Goal: Transaction & Acquisition: Purchase product/service

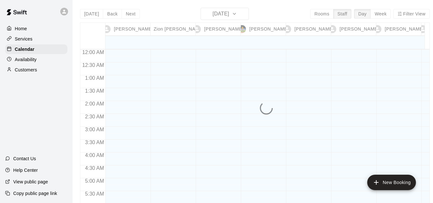
scroll to position [401, 0]
click at [386, 12] on div "[DATE] Back [DATE][DATE] Rooms Staff Day Week Filter View [PERSON_NAME] 19 Tue …" at bounding box center [255, 109] width 350 height 203
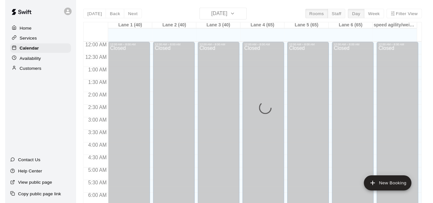
scroll to position [427, 0]
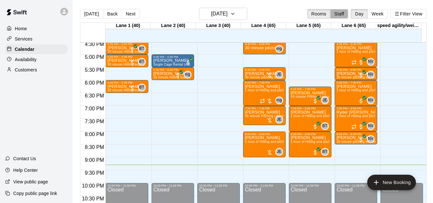
drag, startPoint x: 343, startPoint y: 16, endPoint x: 377, endPoint y: 18, distance: 33.9
click at [343, 16] on button "Staff" at bounding box center [339, 14] width 18 height 10
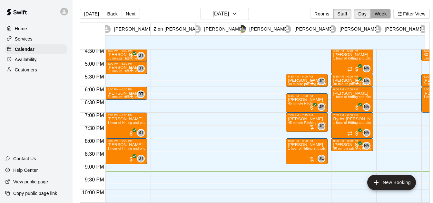
click at [383, 14] on button "Week" at bounding box center [380, 14] width 20 height 10
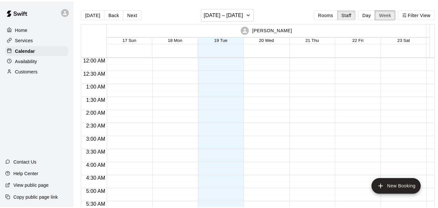
scroll to position [418, 0]
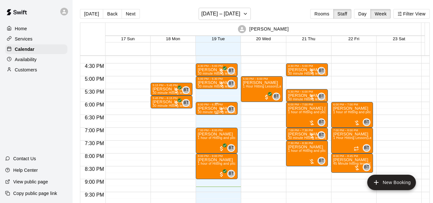
click at [221, 109] on div at bounding box center [221, 110] width 6 height 6
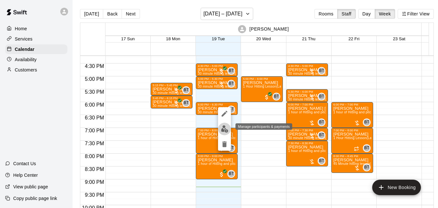
click at [225, 131] on img "edit" at bounding box center [224, 128] width 7 height 7
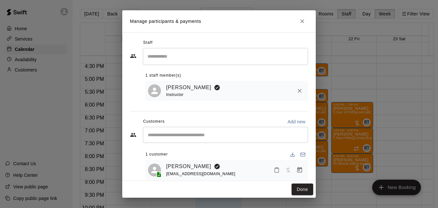
click at [240, 136] on input "Start typing to search customers..." at bounding box center [225, 135] width 159 height 6
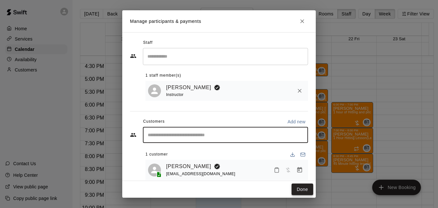
click at [301, 193] on button "Done" at bounding box center [302, 190] width 22 height 12
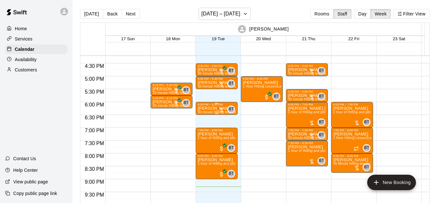
click at [222, 111] on div at bounding box center [221, 110] width 6 height 6
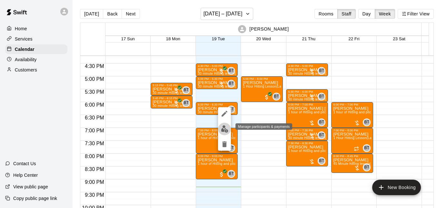
click at [224, 128] on img "edit" at bounding box center [224, 128] width 7 height 7
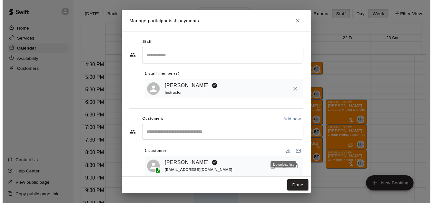
scroll to position [12, 0]
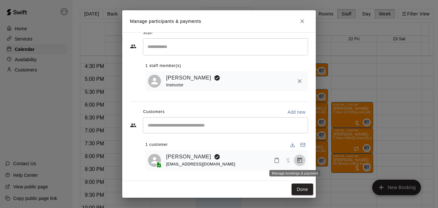
click at [296, 160] on icon "Manage bookings & payment" at bounding box center [299, 160] width 6 height 6
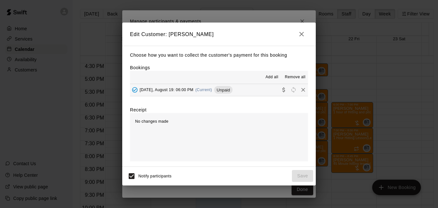
click at [236, 87] on button "Tuesday, August 19: 06:00 PM (Current) Unpaid" at bounding box center [219, 90] width 178 height 12
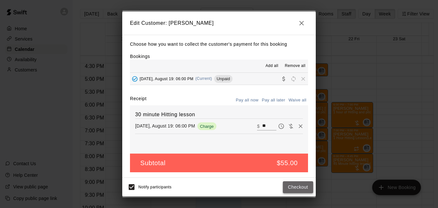
click at [297, 186] on button "Checkout" at bounding box center [298, 187] width 30 height 12
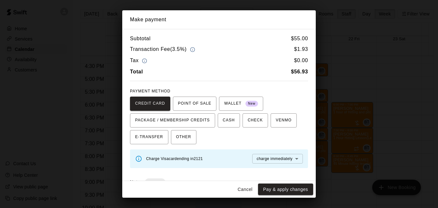
drag, startPoint x: 288, startPoint y: 184, endPoint x: 285, endPoint y: 180, distance: 4.6
click at [285, 180] on div "Make payment Subtotal $ 55.00 Transaction Fee ( 3.5% ) $ 1.93 Tax $ 0.00 Total …" at bounding box center [218, 104] width 193 height 188
click at [288, 186] on button "Pay & apply changes" at bounding box center [285, 190] width 55 height 12
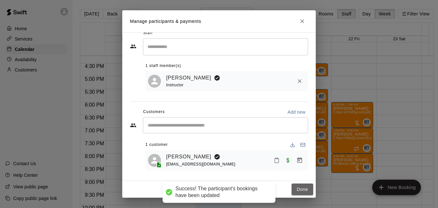
drag, startPoint x: 303, startPoint y: 188, endPoint x: 208, endPoint y: 114, distance: 120.5
click at [303, 188] on button "Done" at bounding box center [302, 190] width 22 height 12
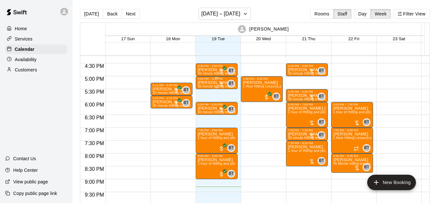
click at [223, 86] on div at bounding box center [221, 84] width 6 height 6
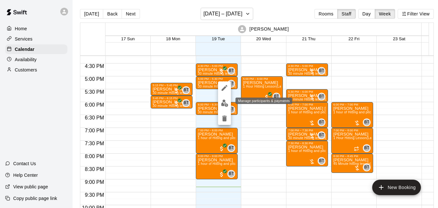
click at [226, 103] on img "edit" at bounding box center [224, 103] width 7 height 7
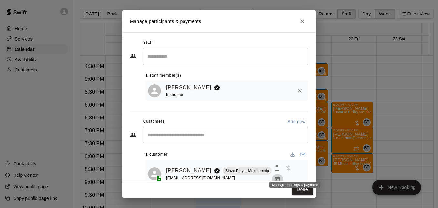
click at [280, 177] on icon "Manage bookings & payment" at bounding box center [277, 179] width 5 height 5
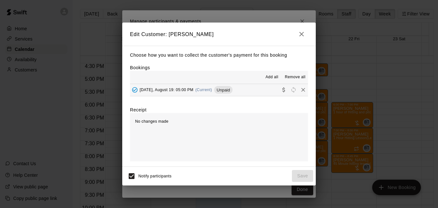
click at [241, 87] on button "Tuesday, August 19: 05:00 PM (Current) Unpaid" at bounding box center [219, 90] width 178 height 12
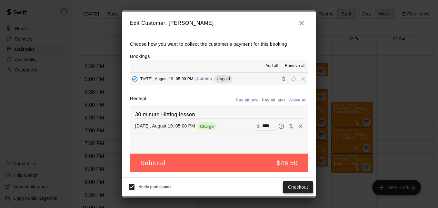
click at [288, 183] on button "Checkout" at bounding box center [298, 187] width 30 height 12
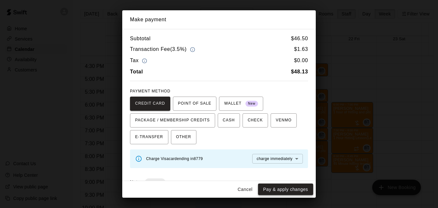
click at [266, 187] on button "Pay & apply changes" at bounding box center [285, 190] width 55 height 12
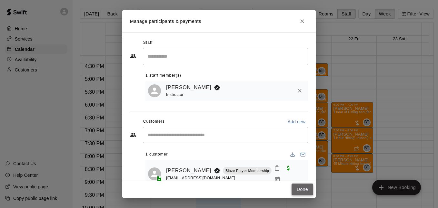
click at [302, 188] on button "Done" at bounding box center [302, 190] width 22 height 12
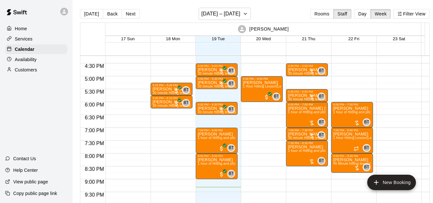
drag, startPoint x: 134, startPoint y: 13, endPoint x: 233, endPoint y: 70, distance: 114.0
click at [134, 13] on button "Next" at bounding box center [130, 14] width 18 height 10
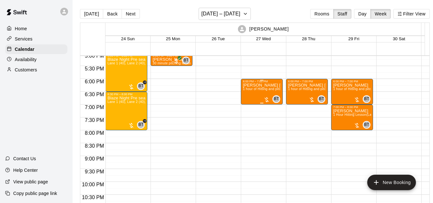
scroll to position [418, 0]
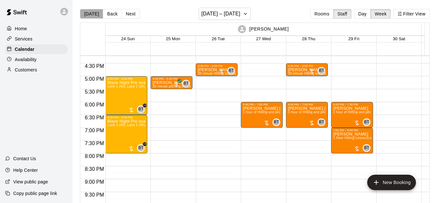
click at [94, 14] on button "[DATE]" at bounding box center [91, 14] width 23 height 10
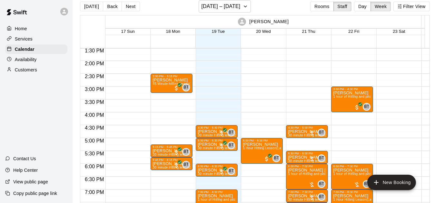
scroll to position [15, 0]
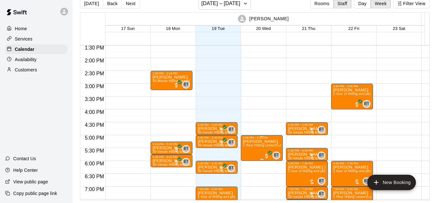
click at [260, 144] on span "1 Hour Hitting Lesson (Lane 1 (40))" at bounding box center [269, 146] width 53 height 4
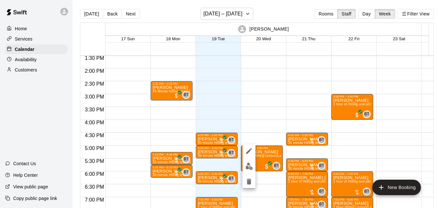
click at [128, 16] on div at bounding box center [219, 104] width 438 height 208
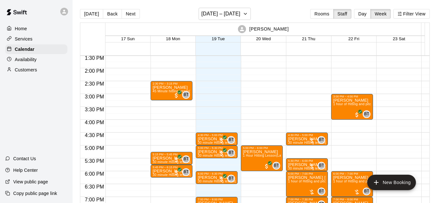
click at [185, 20] on div "Today Back Next August 17 – 23 Rooms Staff Day Week Filter View" at bounding box center [255, 15] width 350 height 15
click at [183, 23] on div "Brandon Taylor 17 Sun 18 Mon 19 Tue 20 Wed 21 Thu 22 Fri 23 Sat Zion Clonts 17 …" at bounding box center [255, 117] width 350 height 188
